Goal: Task Accomplishment & Management: Manage account settings

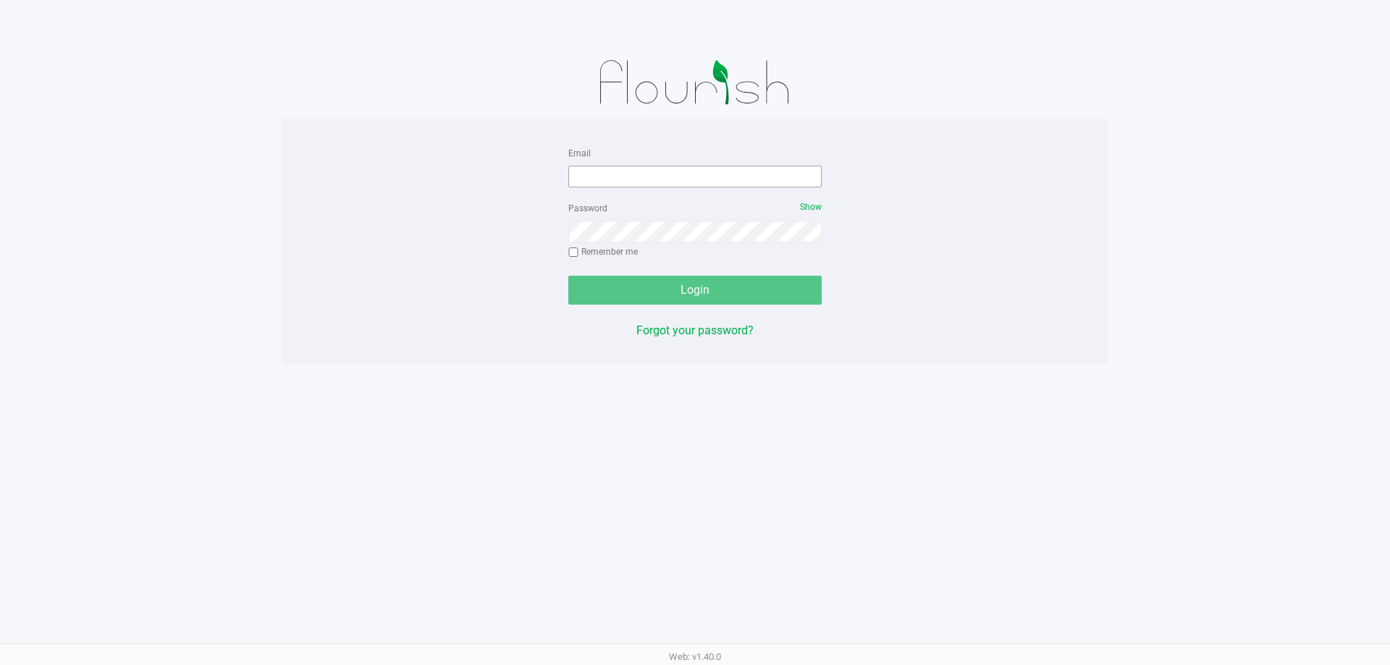
click at [586, 183] on input "Email" at bounding box center [694, 177] width 253 height 22
type input "[EMAIL_ADDRESS][DOMAIN_NAME]"
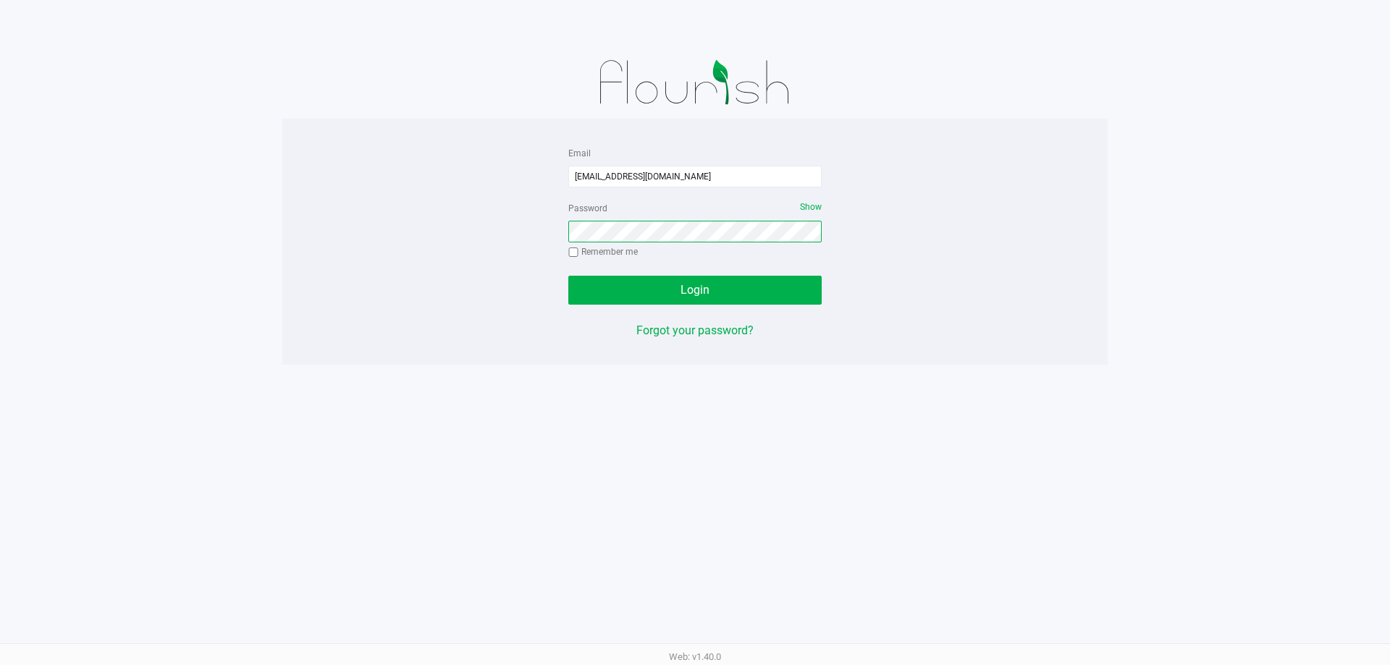
click at [568, 276] on button "Login" at bounding box center [694, 290] width 253 height 29
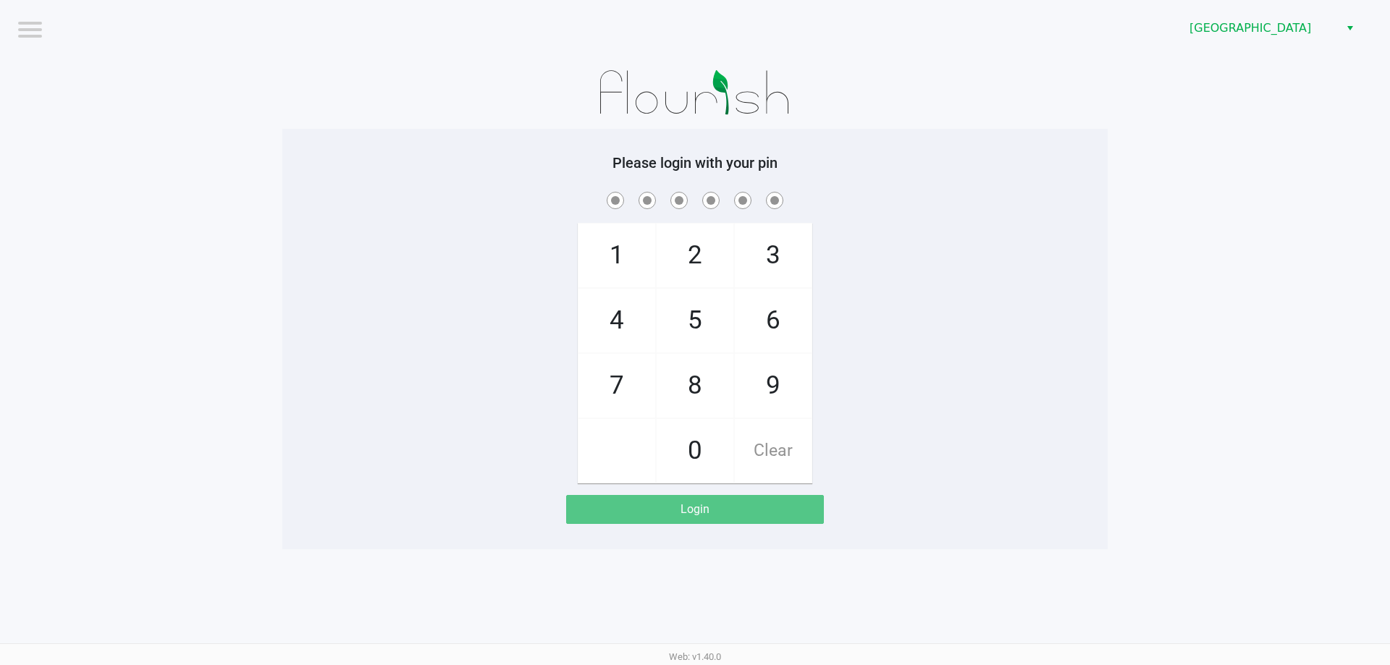
click at [408, 308] on div "1 4 7 2 5 8 0 3 6 9 Clear" at bounding box center [694, 336] width 825 height 295
checkbox input "true"
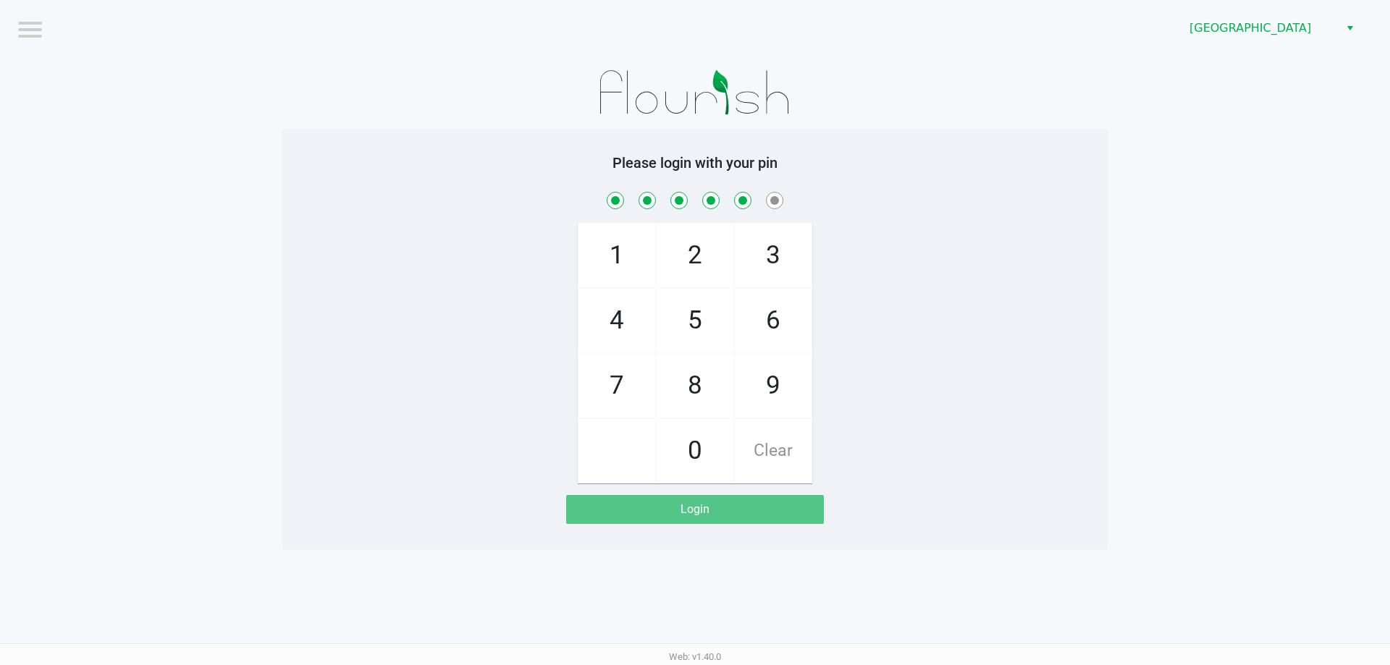
checkbox input "true"
